Goal: Task Accomplishment & Management: Use online tool/utility

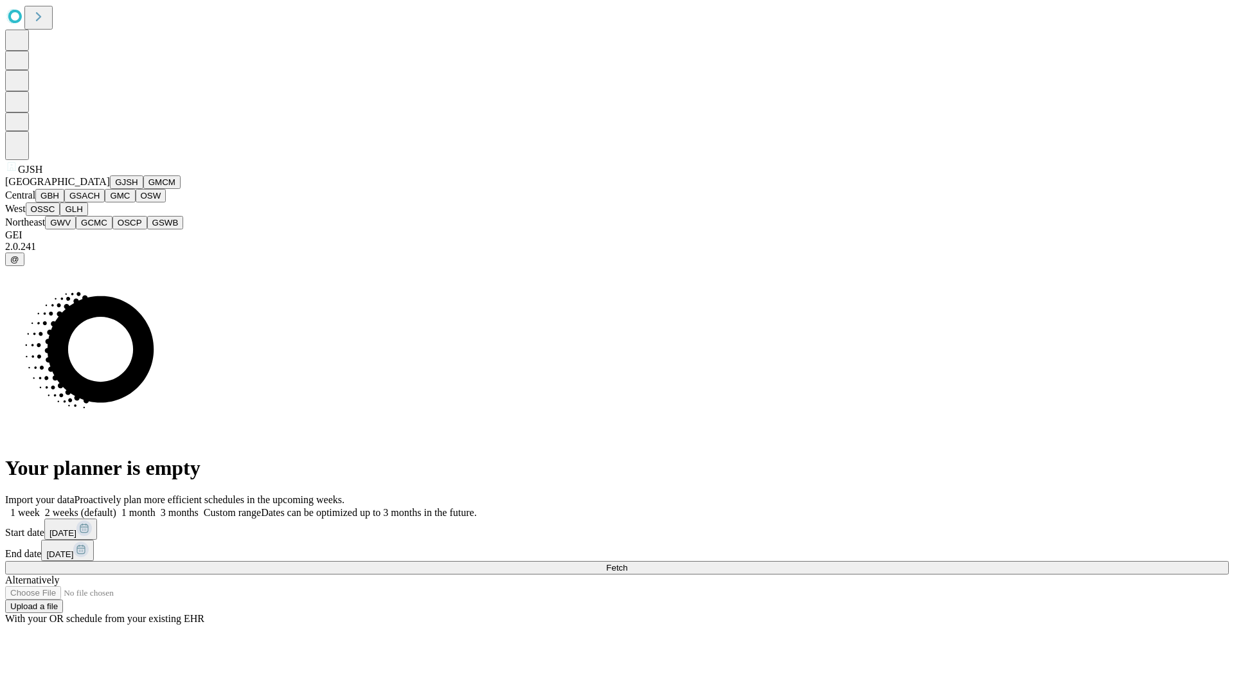
click at [110, 189] on button "GJSH" at bounding box center [126, 181] width 33 height 13
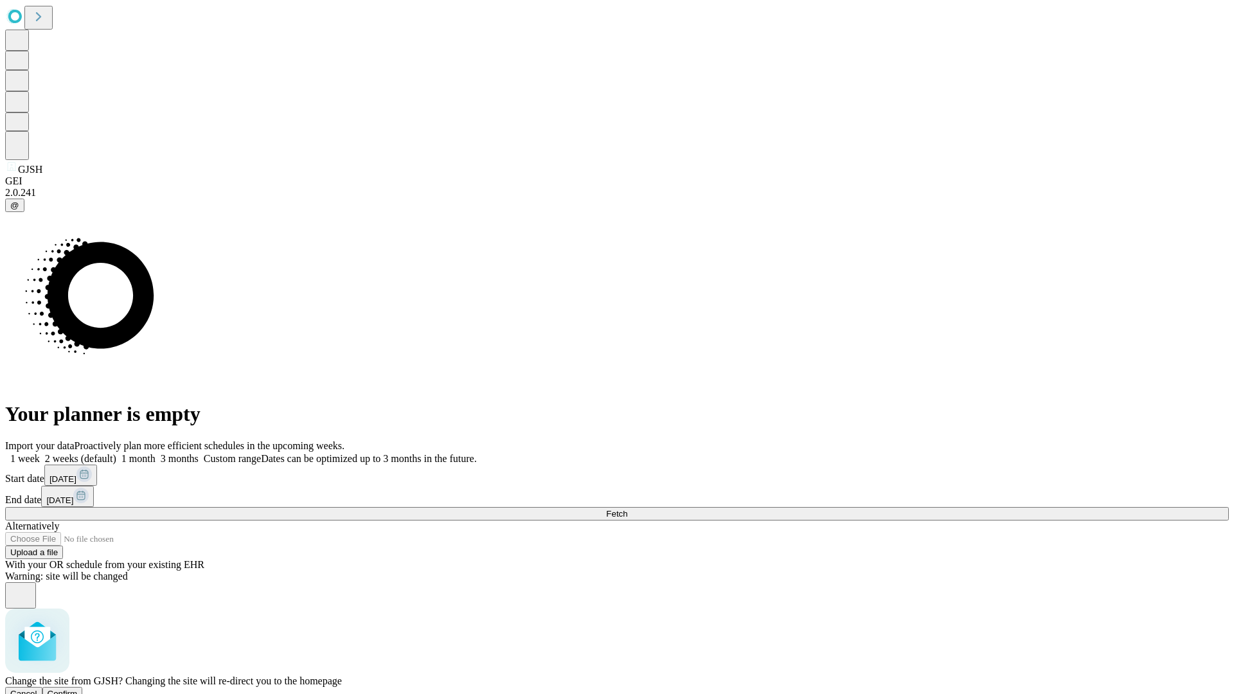
click at [78, 689] on span "Confirm" at bounding box center [63, 694] width 30 height 10
click at [40, 453] on label "1 week" at bounding box center [22, 458] width 35 height 11
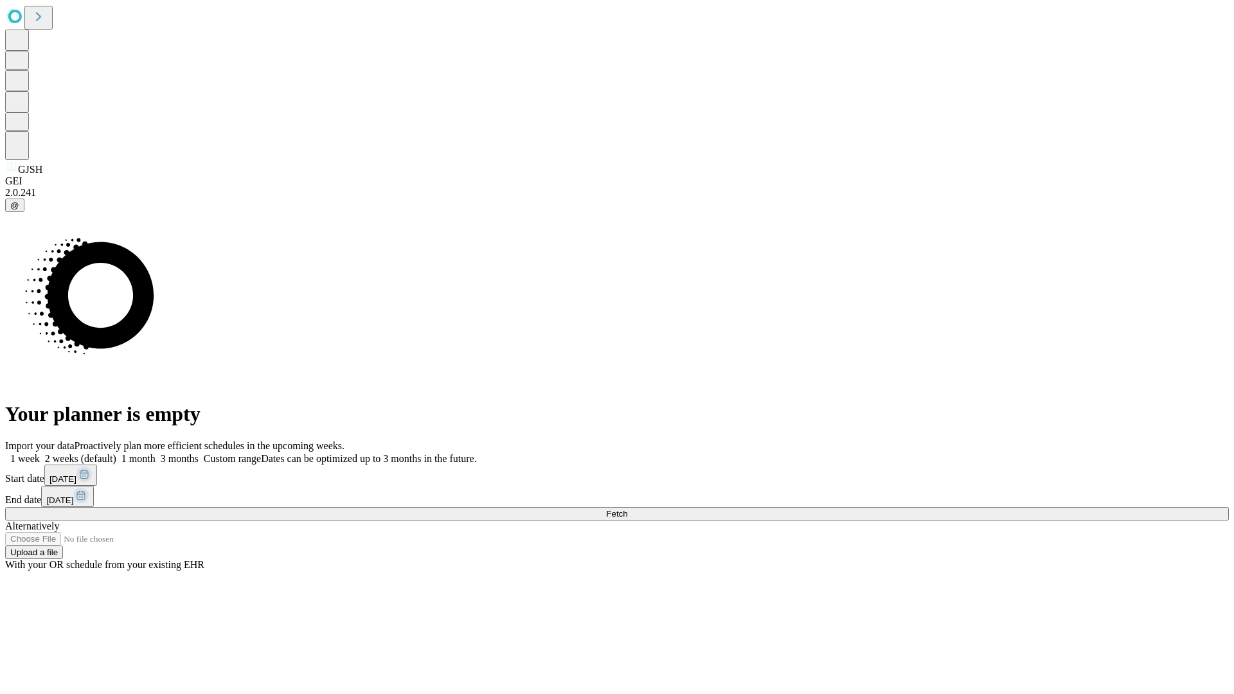
click at [627, 509] on span "Fetch" at bounding box center [616, 514] width 21 height 10
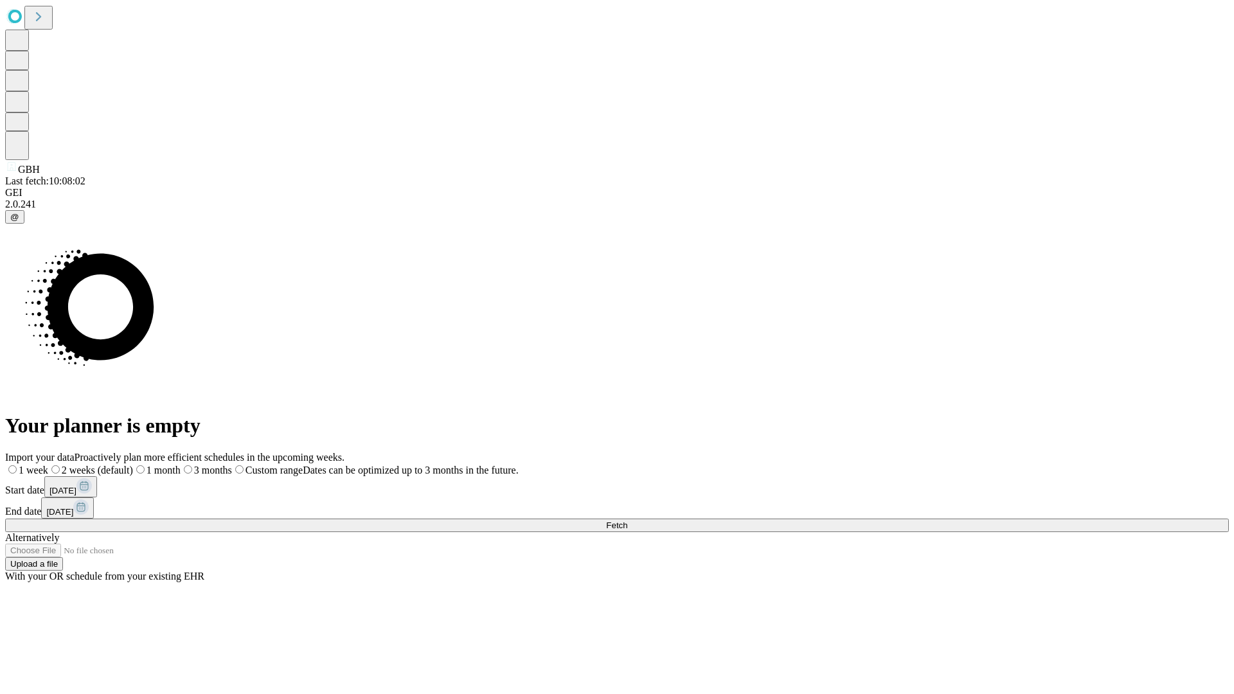
click at [48, 465] on label "1 week" at bounding box center [26, 470] width 43 height 11
click at [627, 521] on span "Fetch" at bounding box center [616, 526] width 21 height 10
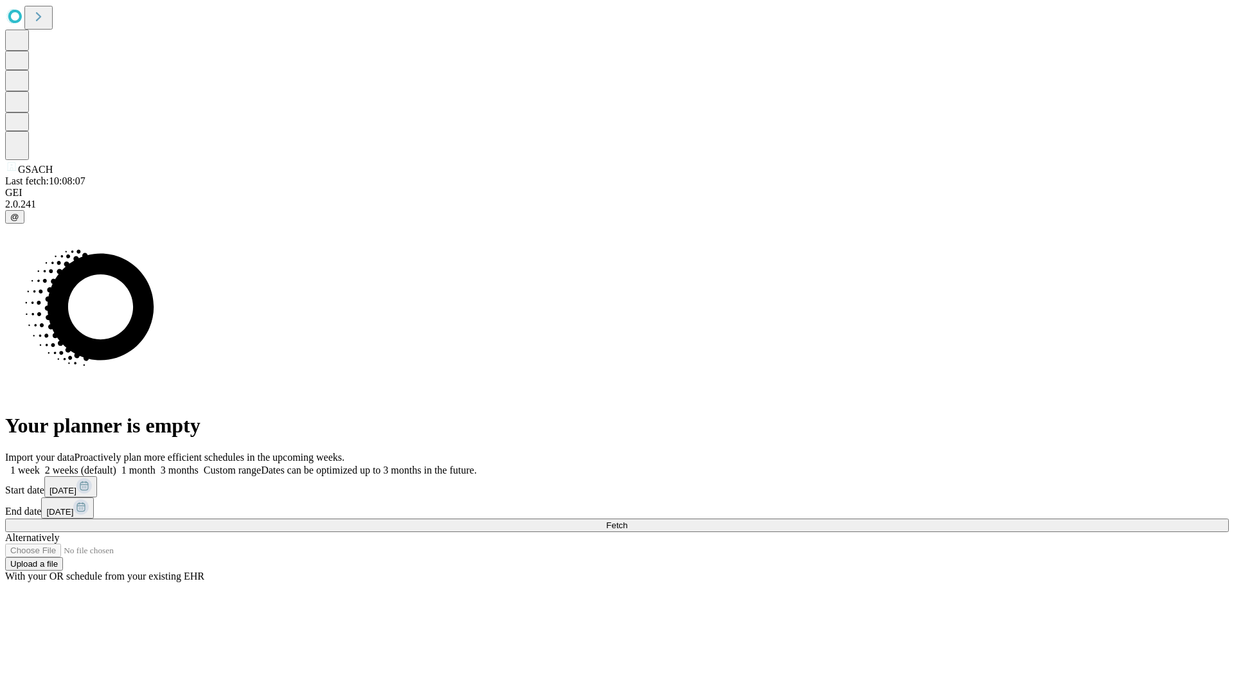
click at [40, 465] on label "1 week" at bounding box center [22, 470] width 35 height 11
click at [627, 521] on span "Fetch" at bounding box center [616, 526] width 21 height 10
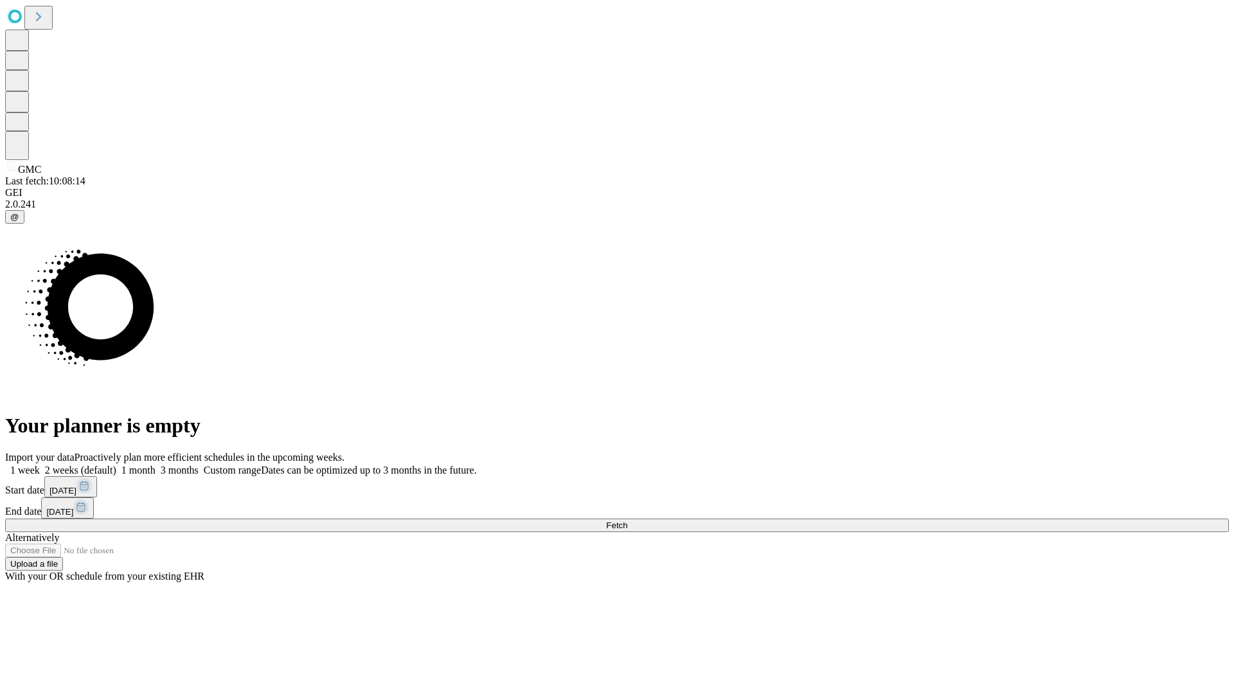
click at [627, 521] on span "Fetch" at bounding box center [616, 526] width 21 height 10
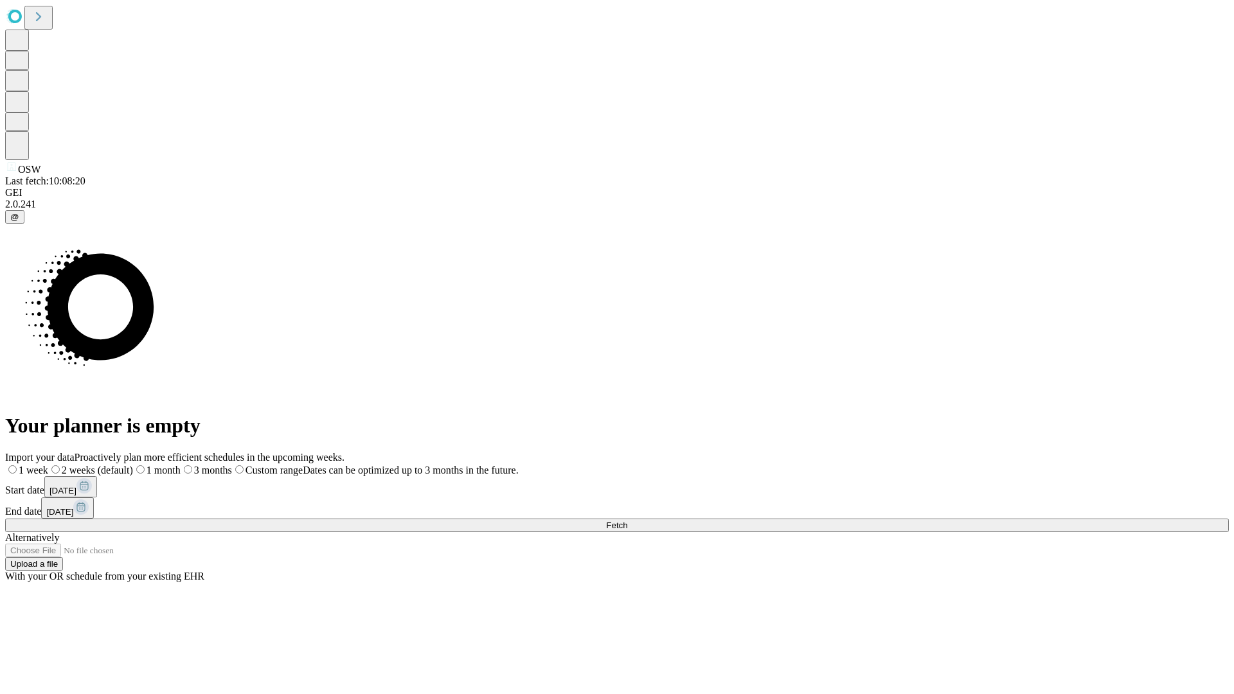
click at [48, 465] on label "1 week" at bounding box center [26, 470] width 43 height 11
click at [627, 521] on span "Fetch" at bounding box center [616, 526] width 21 height 10
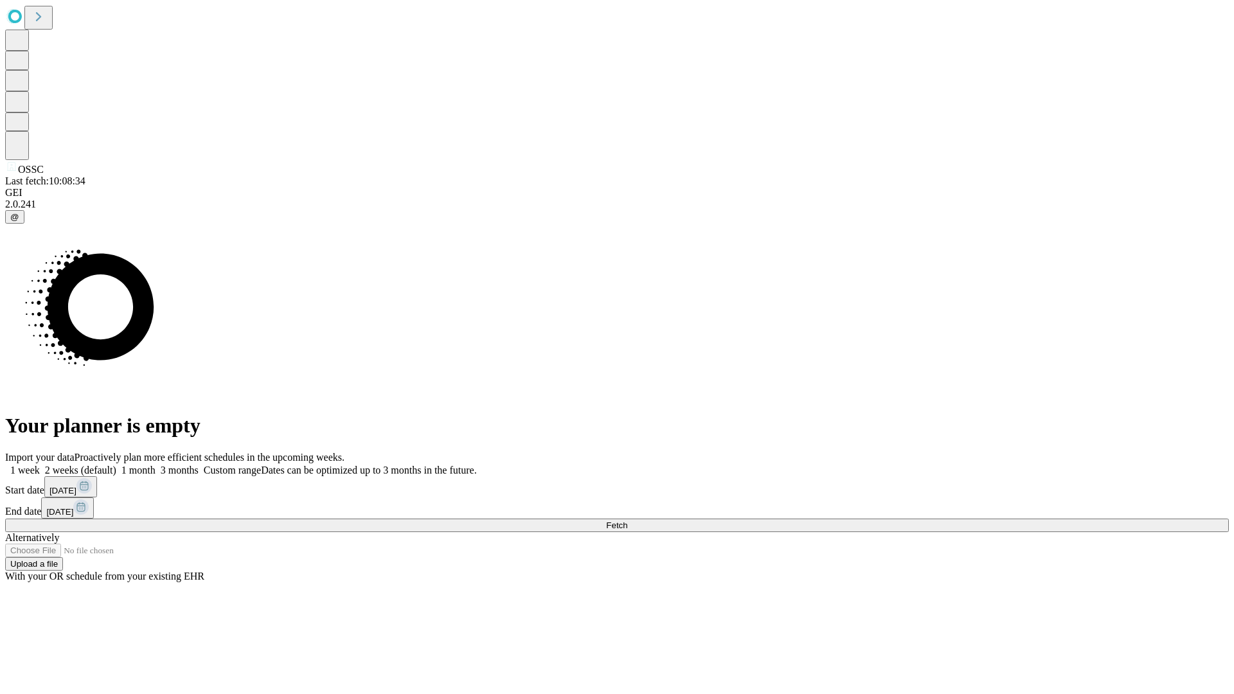
click at [40, 465] on label "1 week" at bounding box center [22, 470] width 35 height 11
click at [627, 521] on span "Fetch" at bounding box center [616, 526] width 21 height 10
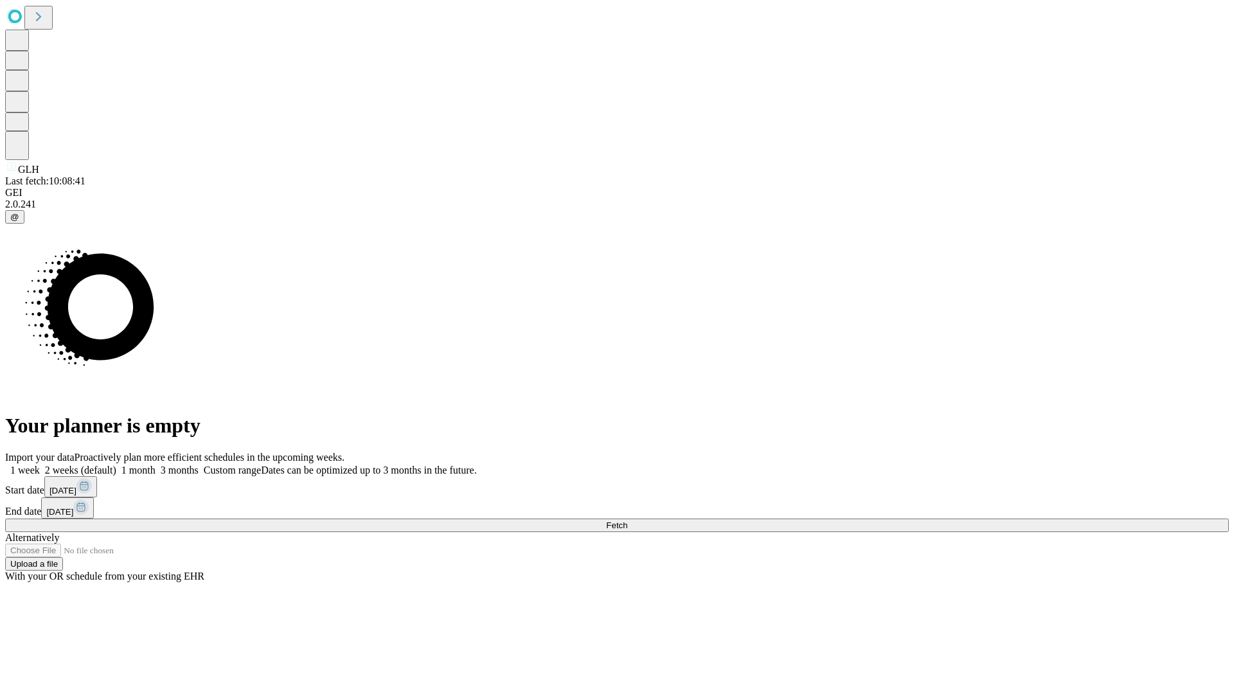
click at [40, 465] on label "1 week" at bounding box center [22, 470] width 35 height 11
click at [627, 521] on span "Fetch" at bounding box center [616, 526] width 21 height 10
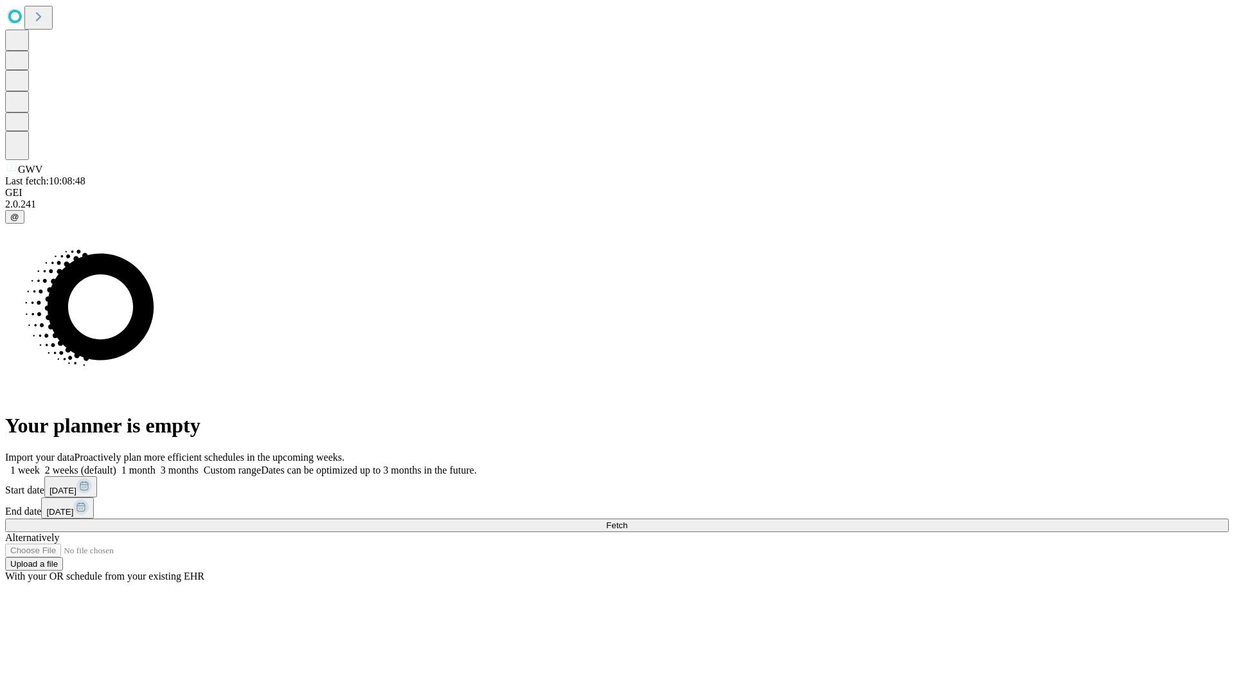
click at [40, 465] on label "1 week" at bounding box center [22, 470] width 35 height 11
click at [627, 521] on span "Fetch" at bounding box center [616, 526] width 21 height 10
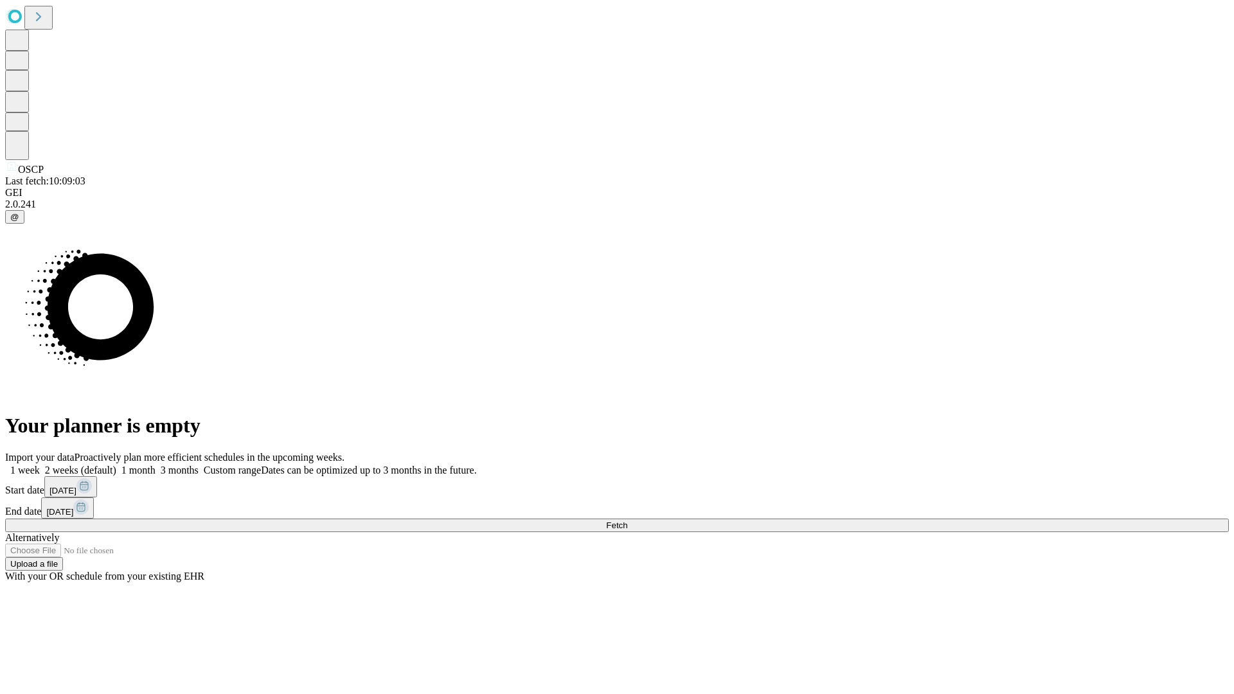
click at [40, 465] on label "1 week" at bounding box center [22, 470] width 35 height 11
click at [627, 521] on span "Fetch" at bounding box center [616, 526] width 21 height 10
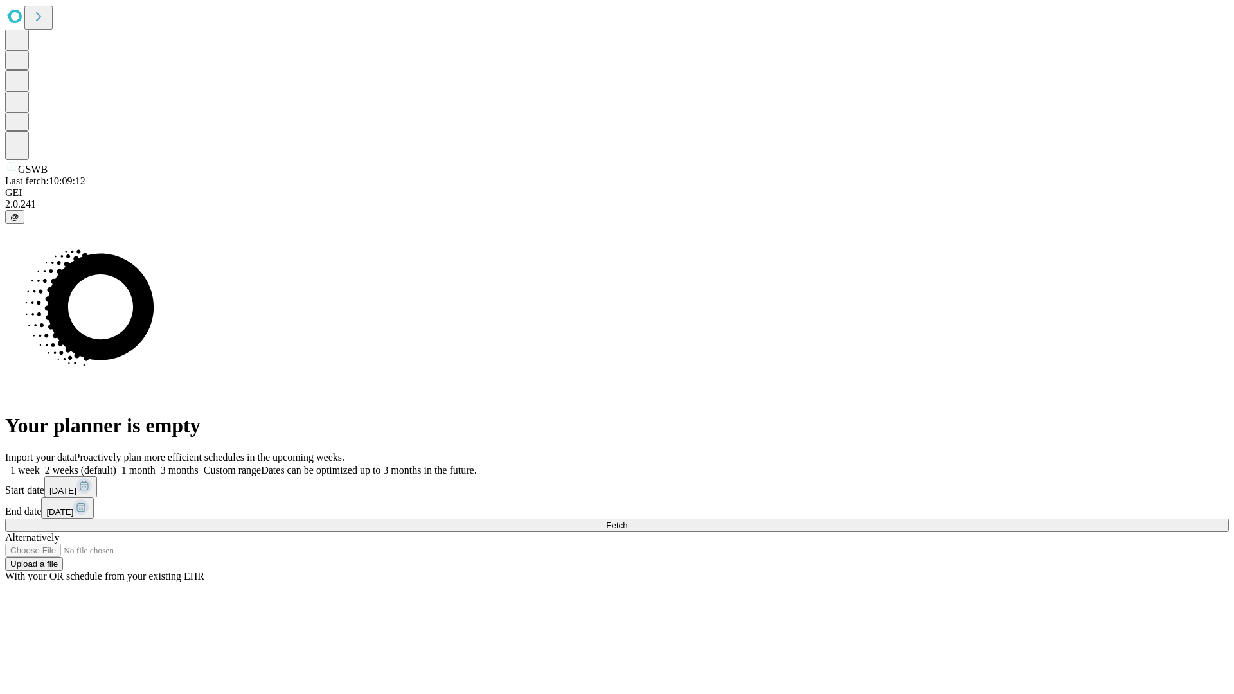
click at [40, 465] on label "1 week" at bounding box center [22, 470] width 35 height 11
click at [627, 521] on span "Fetch" at bounding box center [616, 526] width 21 height 10
